Goal: Task Accomplishment & Management: Manage account settings

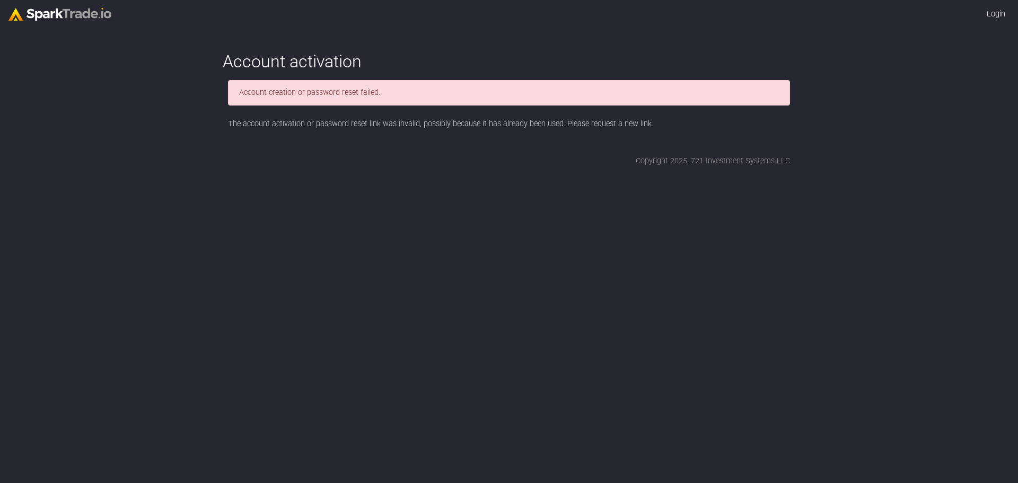
click at [994, 8] on link "Login" at bounding box center [996, 14] width 27 height 20
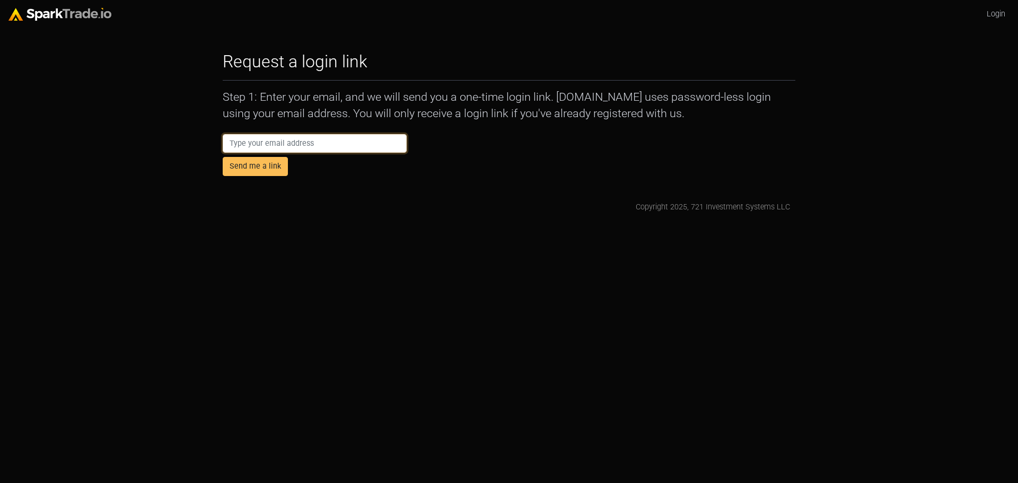
click at [337, 145] on input "email" at bounding box center [315, 143] width 184 height 19
type input "[EMAIL_ADDRESS][DOMAIN_NAME]"
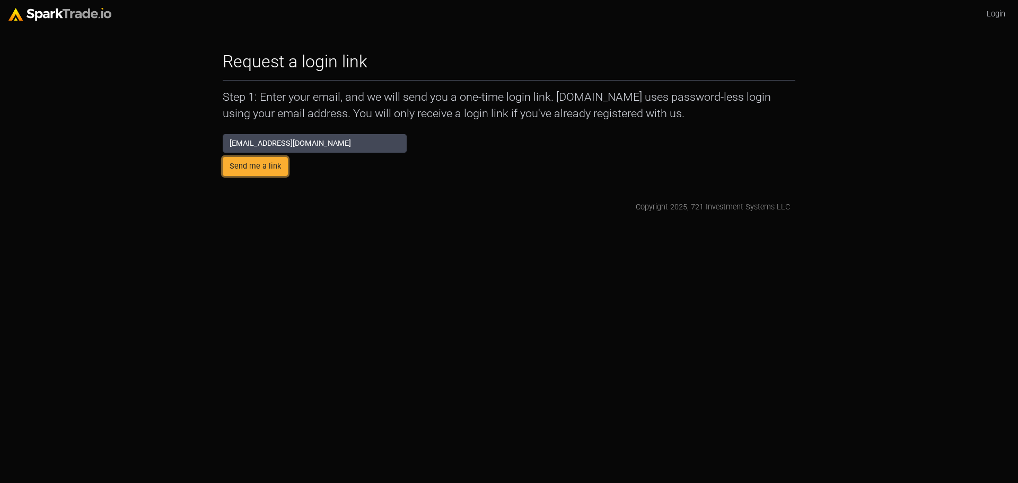
click at [269, 172] on button "Send me a link" at bounding box center [255, 166] width 65 height 19
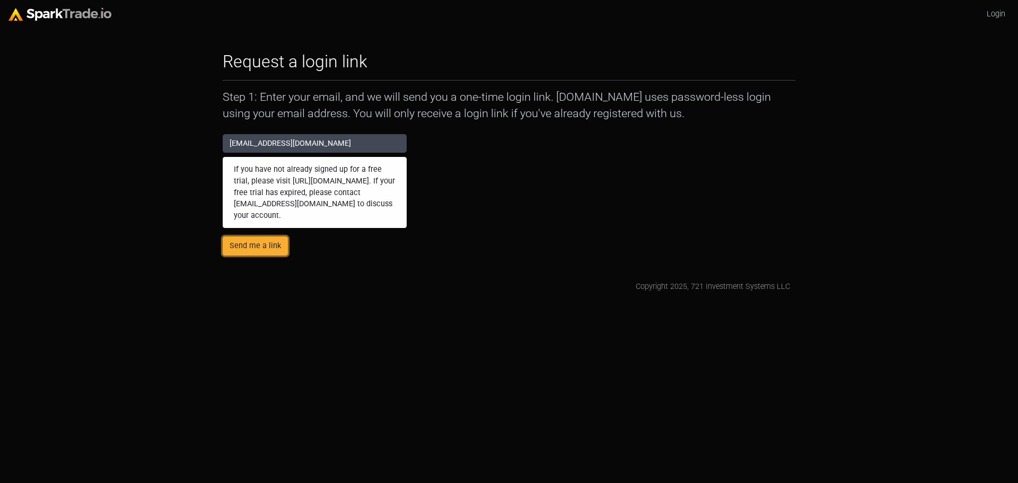
click at [280, 245] on button "Send me a link" at bounding box center [255, 246] width 65 height 19
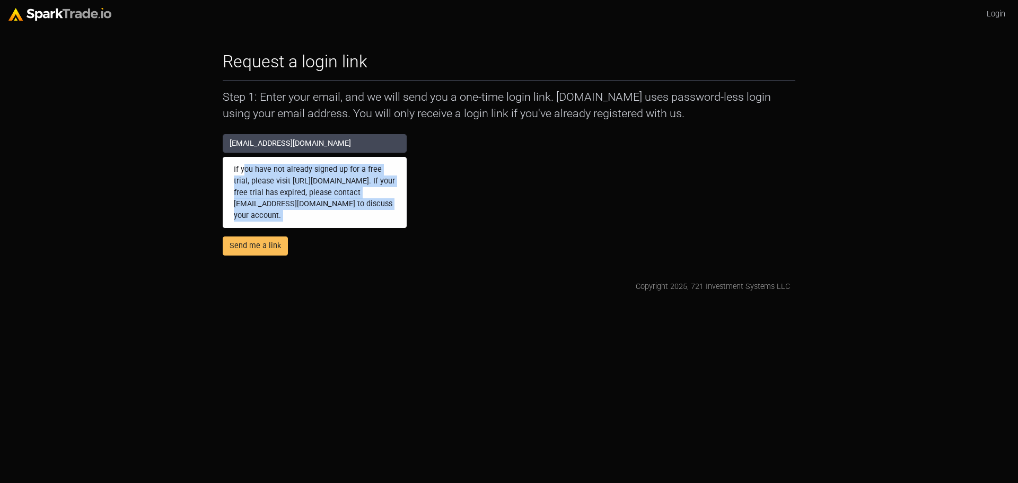
drag, startPoint x: 242, startPoint y: 168, endPoint x: 402, endPoint y: 243, distance: 176.3
click at [402, 243] on form "nate@swpconnect.com If you have not already signed up for a free trial, please …" at bounding box center [315, 194] width 184 height 121
click at [438, 258] on div "Request a login link How to Use SparkTrade.io × Step 1: Enter your email, and w…" at bounding box center [508, 171] width 583 height 241
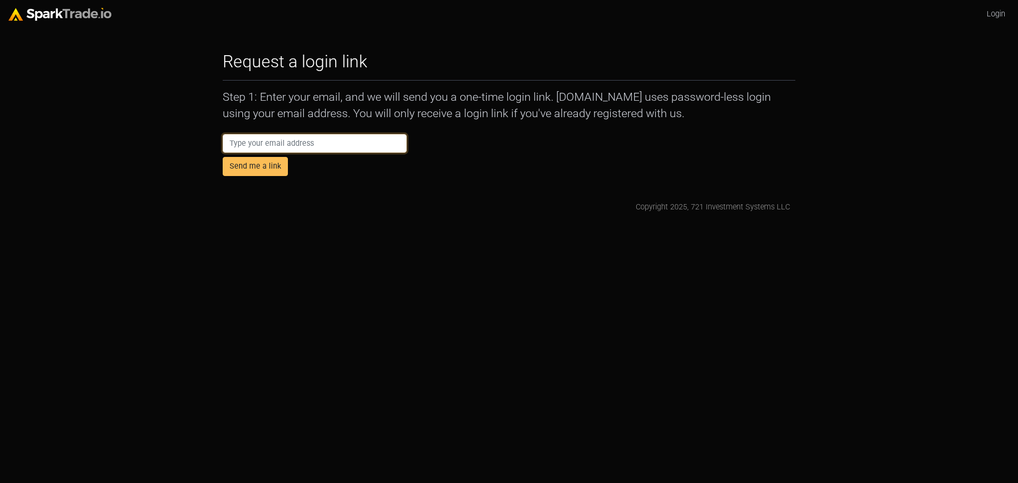
click at [332, 146] on input "email" at bounding box center [315, 143] width 184 height 19
type input "nate@swpconnect.com"
click at [490, 180] on div "Request a login link How to Use SparkTrade.io × Step 1: Enter your email, and w…" at bounding box center [508, 132] width 583 height 162
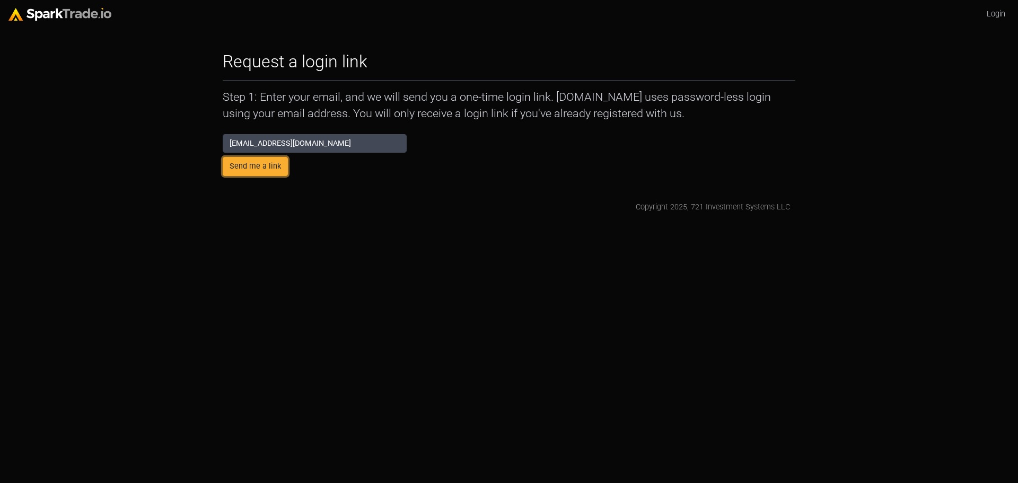
click at [263, 166] on button "Send me a link" at bounding box center [255, 166] width 65 height 19
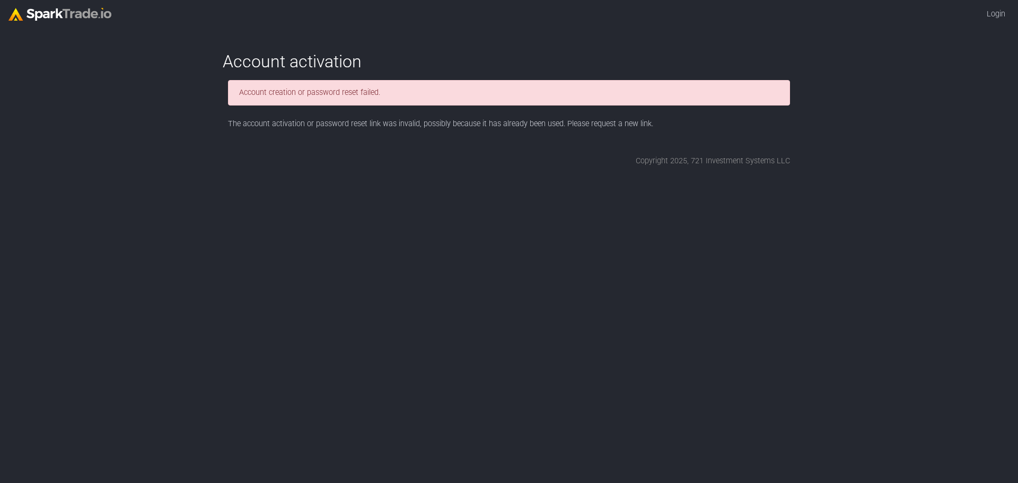
drag, startPoint x: 277, startPoint y: 123, endPoint x: 729, endPoint y: 124, distance: 451.4
click at [729, 124] on div "The account activation or password reset link was invalid, possibly because it …" at bounding box center [509, 124] width 573 height 12
click at [701, 175] on html "Login Account activation How to Use [DOMAIN_NAME] × Account creation or passwor…" at bounding box center [509, 87] width 1018 height 175
drag, startPoint x: 219, startPoint y: 128, endPoint x: 681, endPoint y: 113, distance: 462.3
click at [709, 126] on div "Account activation How to Use [DOMAIN_NAME] × Account creation or password rese…" at bounding box center [508, 108] width 583 height 115
